Goal: Find specific page/section: Find specific page/section

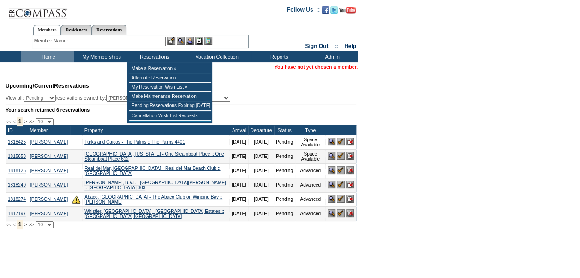
click at [147, 42] on input "text" at bounding box center [118, 41] width 96 height 9
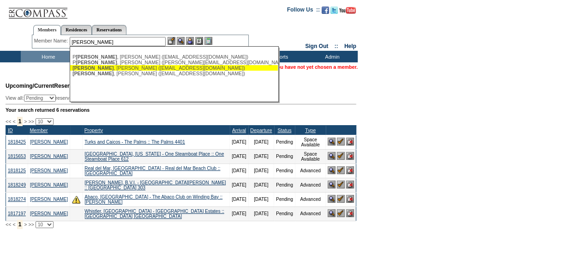
click at [131, 67] on div "[PERSON_NAME] ([PERSON_NAME][EMAIL_ADDRESS][DOMAIN_NAME])" at bounding box center [173, 68] width 203 height 6
type input "[PERSON_NAME] ([PERSON_NAME][EMAIL_ADDRESS][DOMAIN_NAME])"
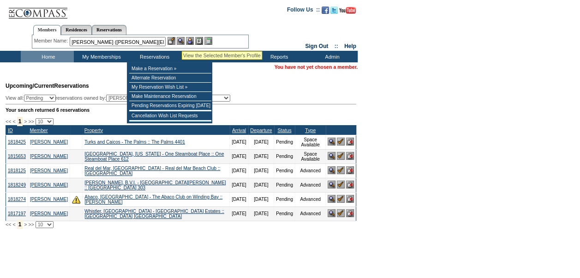
click at [182, 40] on img at bounding box center [181, 41] width 8 height 8
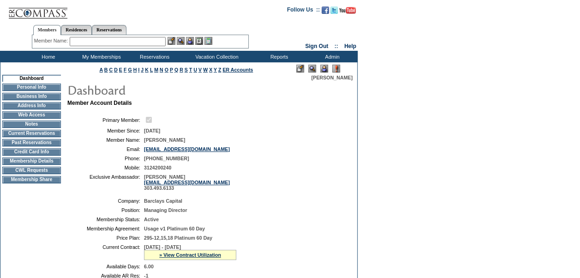
click at [146, 42] on input "text" at bounding box center [118, 41] width 96 height 9
type input "j"
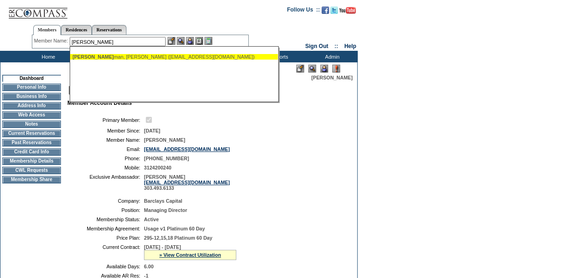
click at [119, 57] on div "Keitel man, Jeffrey (ckeite@yahoo.com)" at bounding box center [173, 57] width 203 height 6
type input "Keitelman, Jeffrey (ckeite@yahoo.com)"
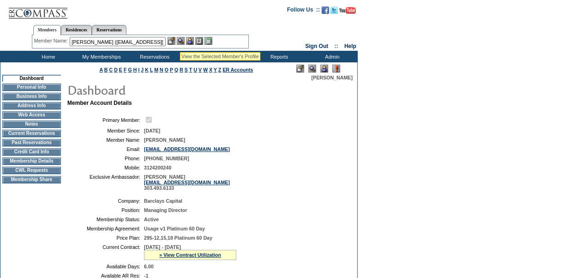
click at [181, 41] on img at bounding box center [181, 41] width 8 height 8
